Goal: Navigation & Orientation: Find specific page/section

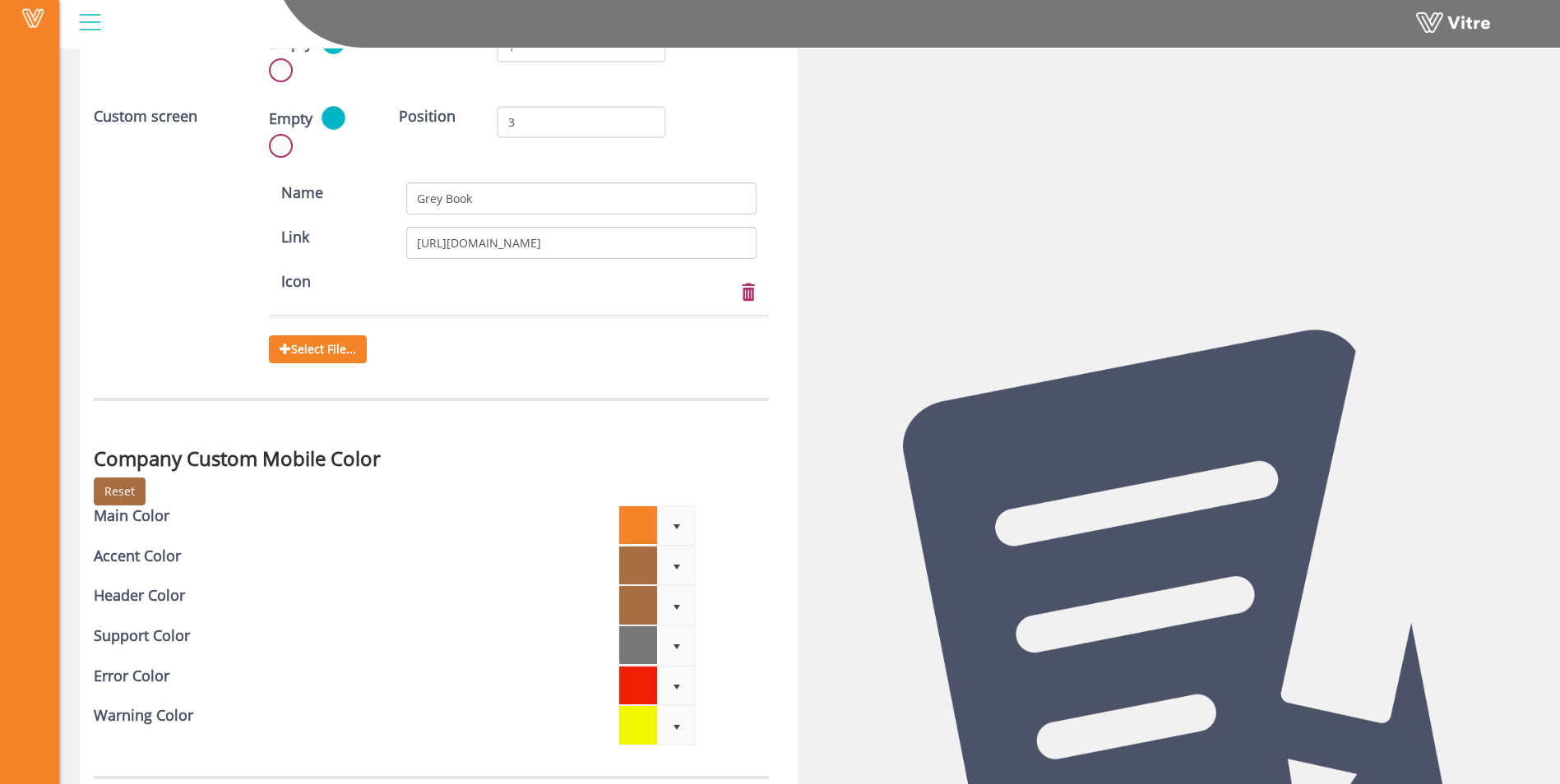
scroll to position [4826, 0]
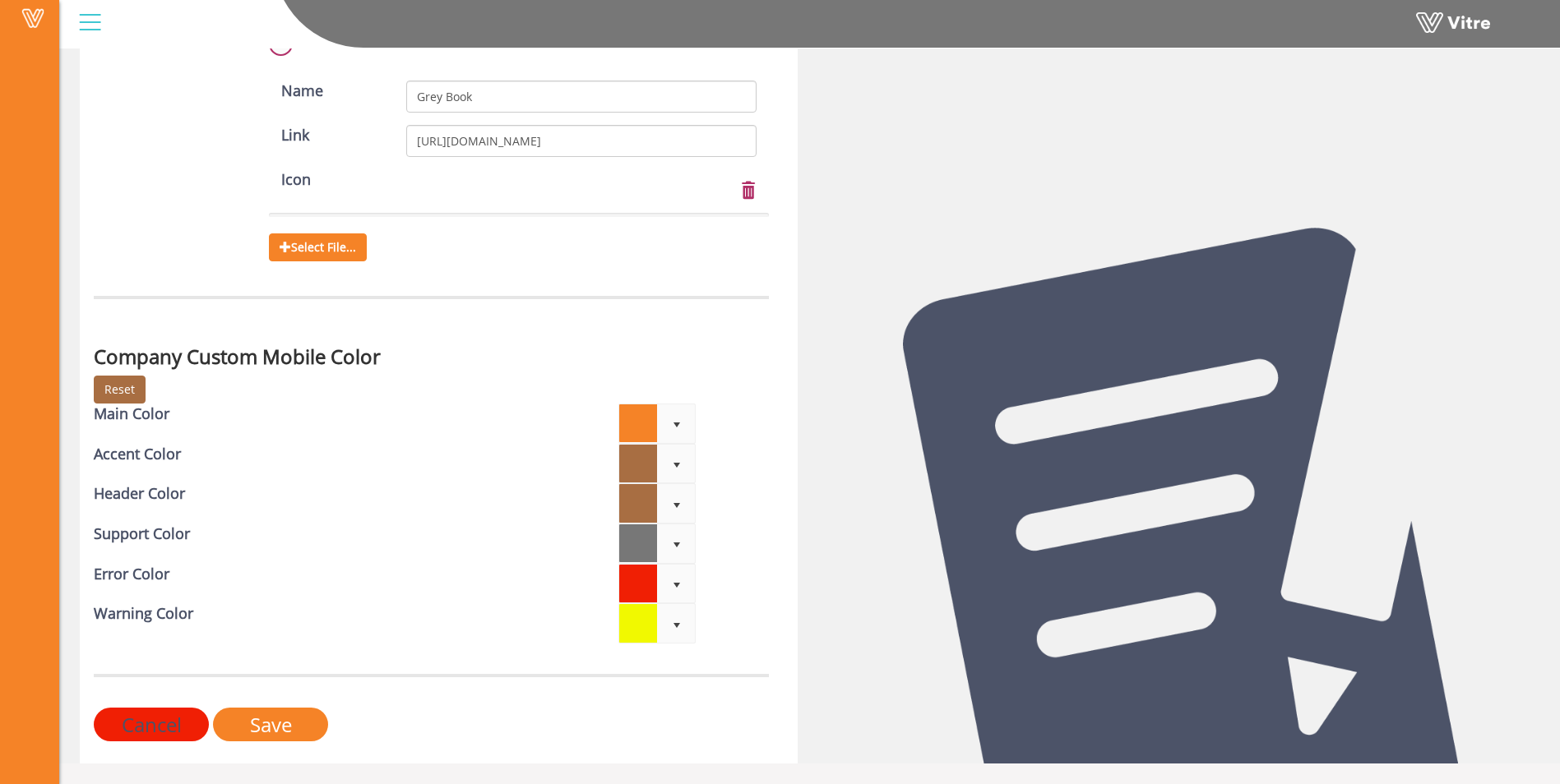
click at [155, 720] on input "Cancel" at bounding box center [151, 724] width 115 height 33
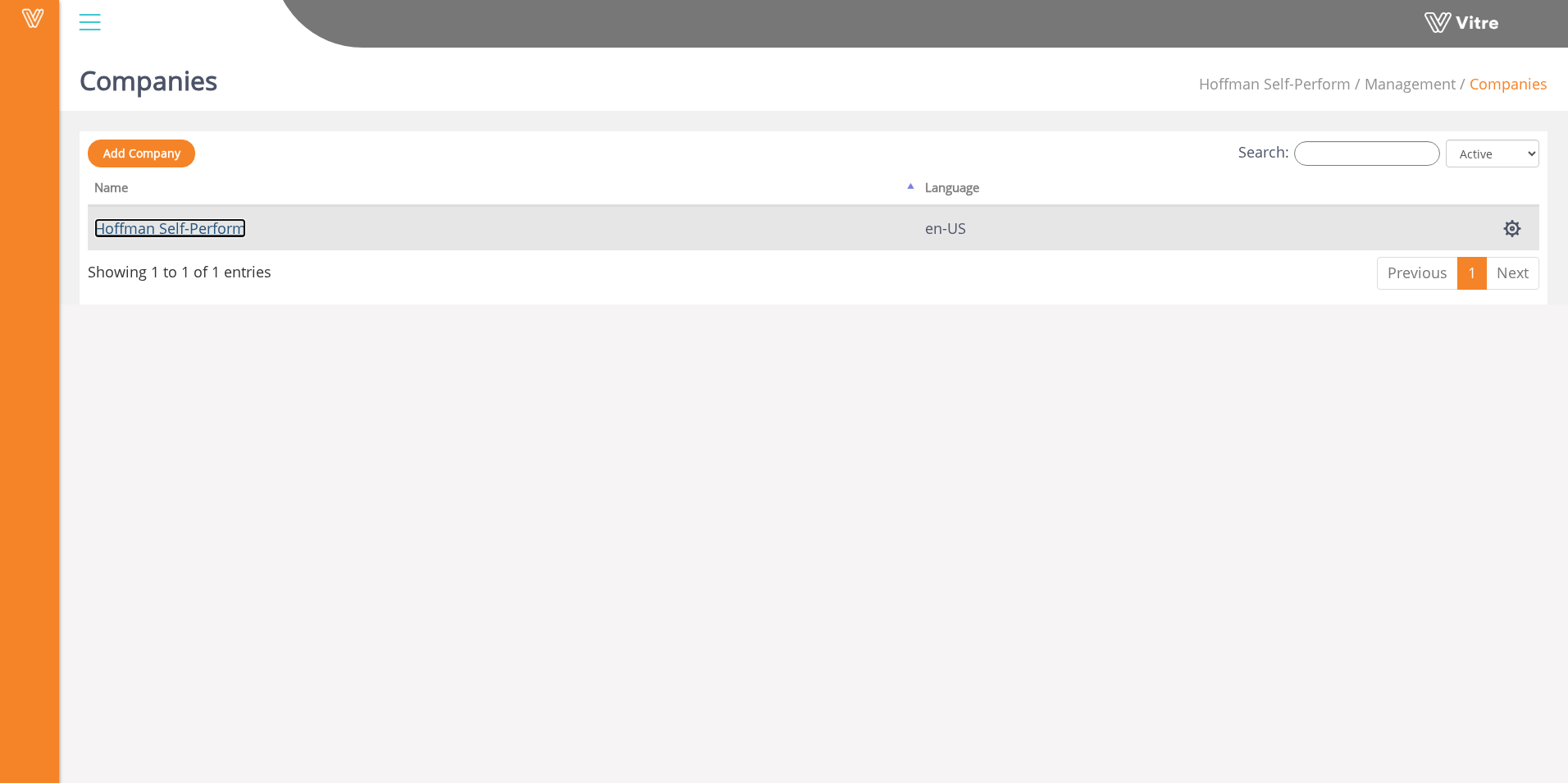
click at [140, 235] on link "Hoffman Self-Perform" at bounding box center [169, 228] width 152 height 20
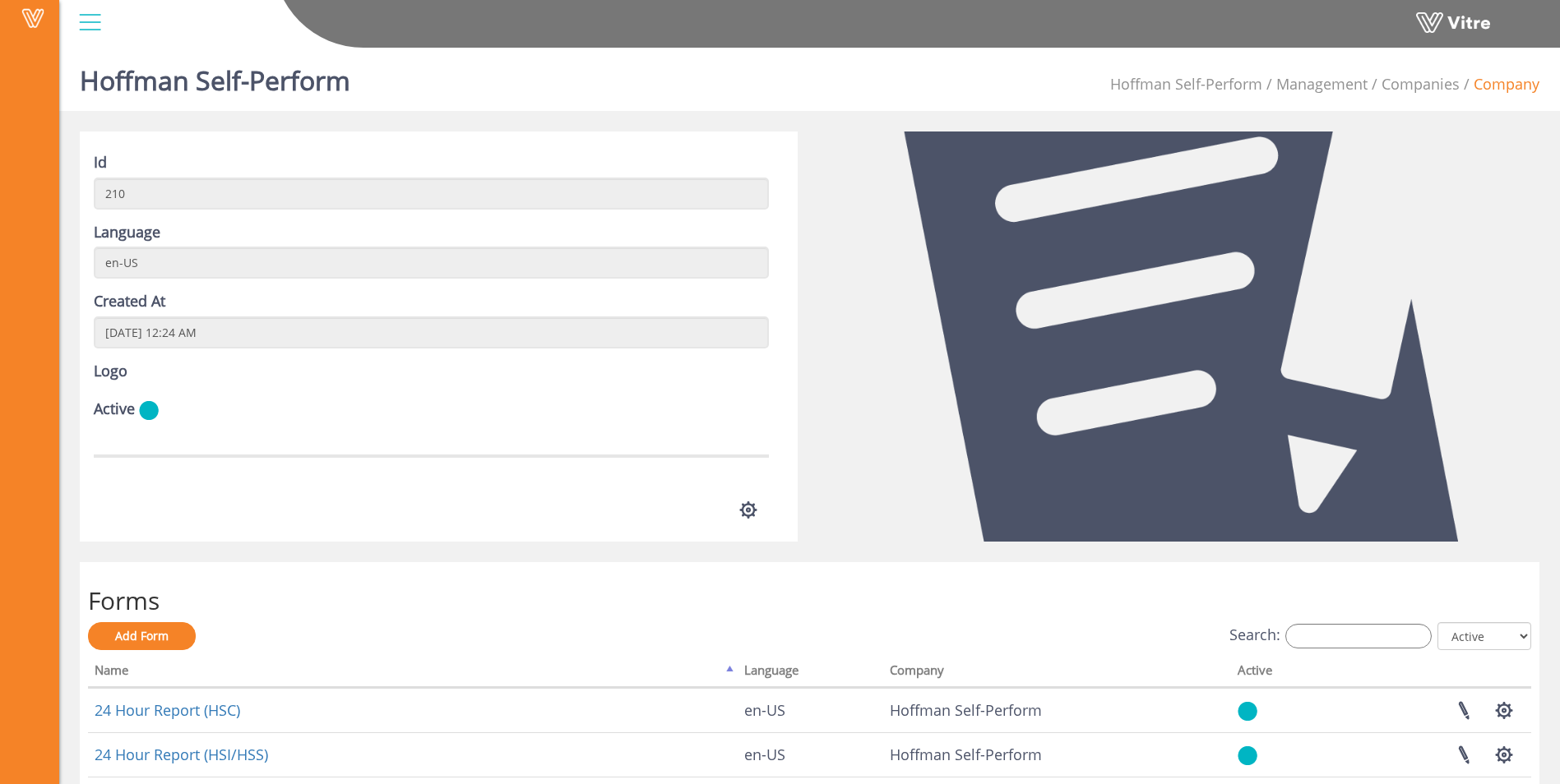
click at [75, 28] on div at bounding box center [90, 22] width 37 height 44
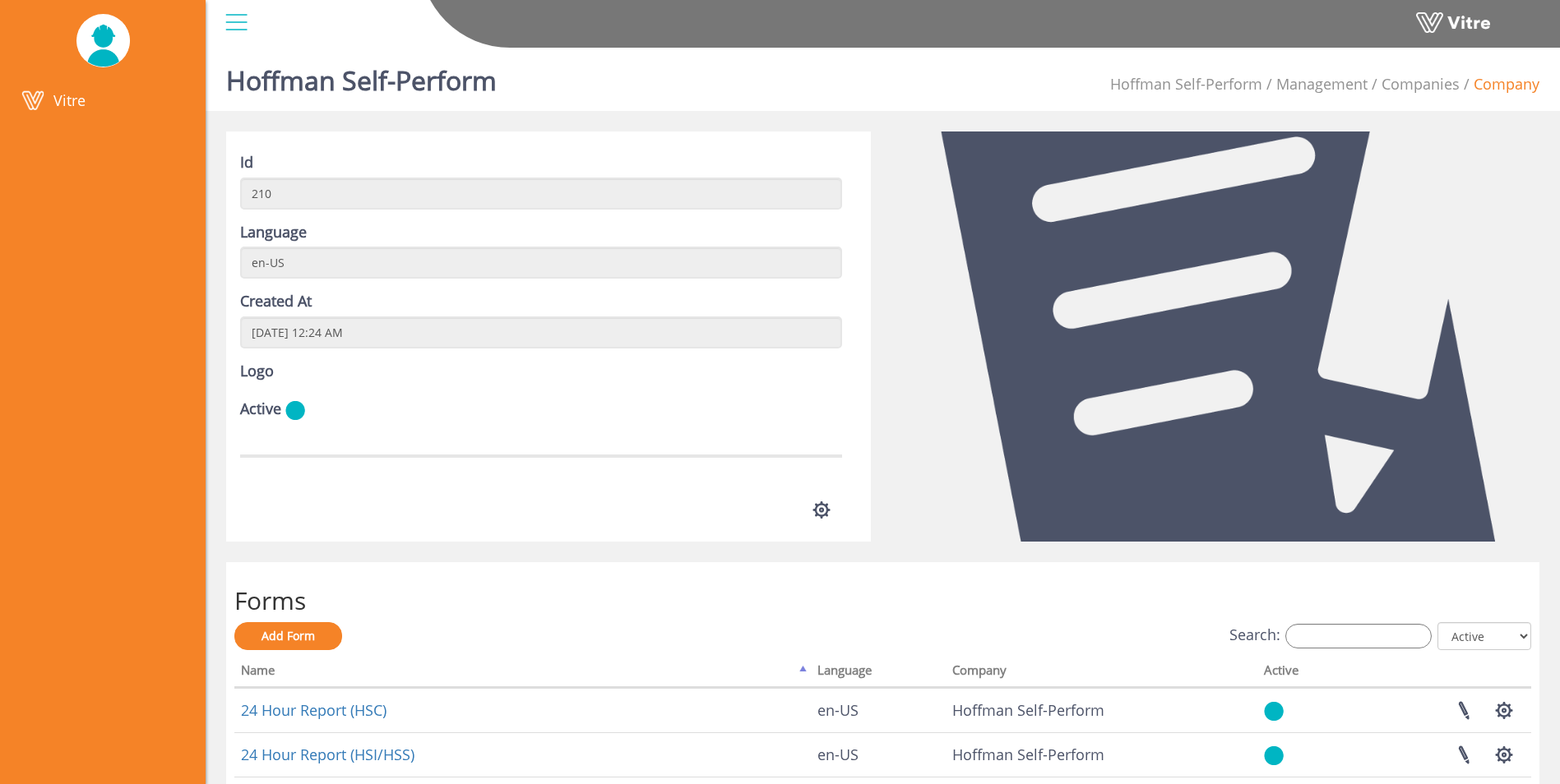
click at [263, 3] on img at bounding box center [263, 3] width 0 height 0
click at [54, 104] on span "Vitre" at bounding box center [70, 100] width 32 height 20
